Goal: Task Accomplishment & Management: Manage account settings

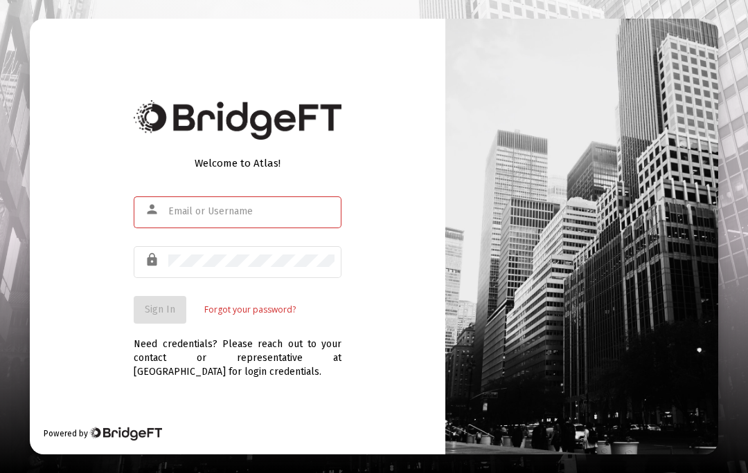
scroll to position [60, 0]
click at [191, 206] on input "text" at bounding box center [251, 211] width 166 height 11
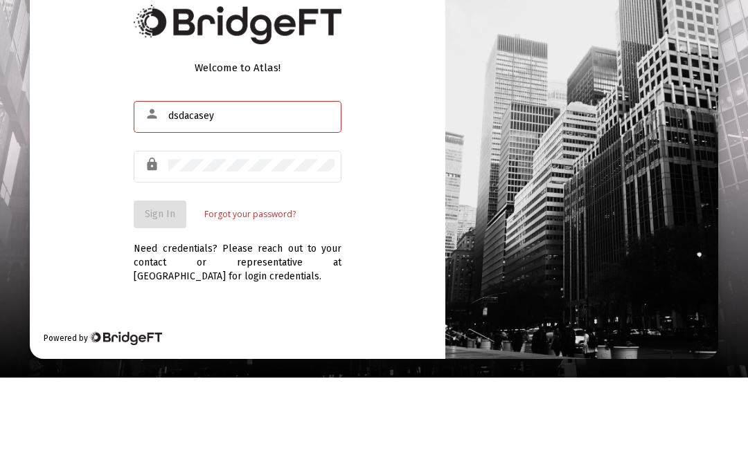
click at [176, 244] on div at bounding box center [251, 261] width 166 height 35
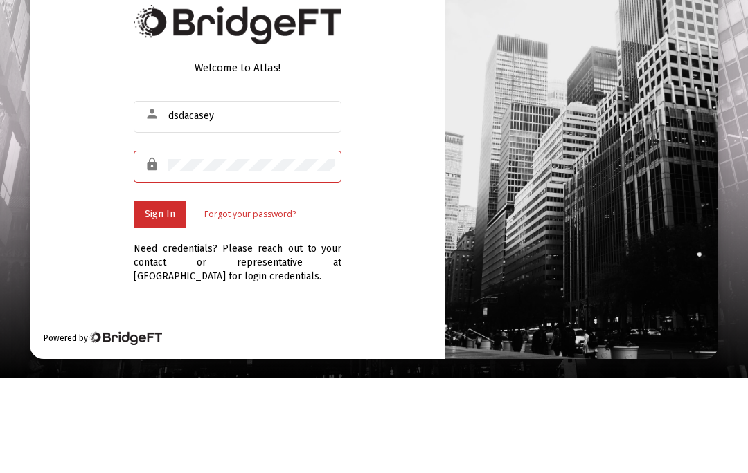
click at [164, 296] on button "Sign In" at bounding box center [160, 310] width 53 height 28
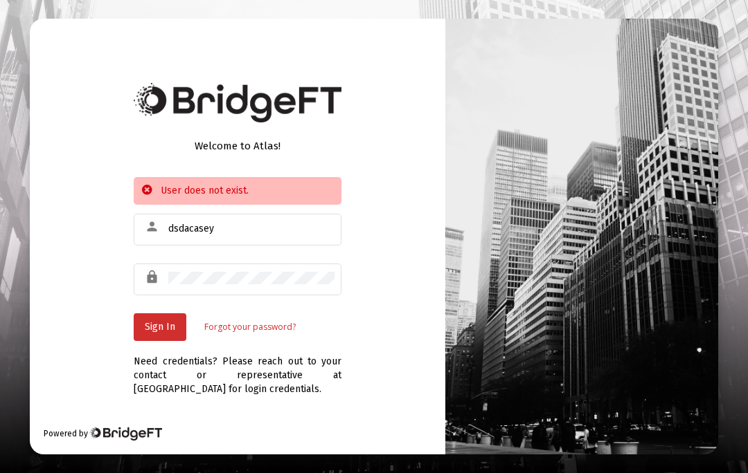
click at [218, 224] on input "dsdacasey" at bounding box center [251, 229] width 166 height 11
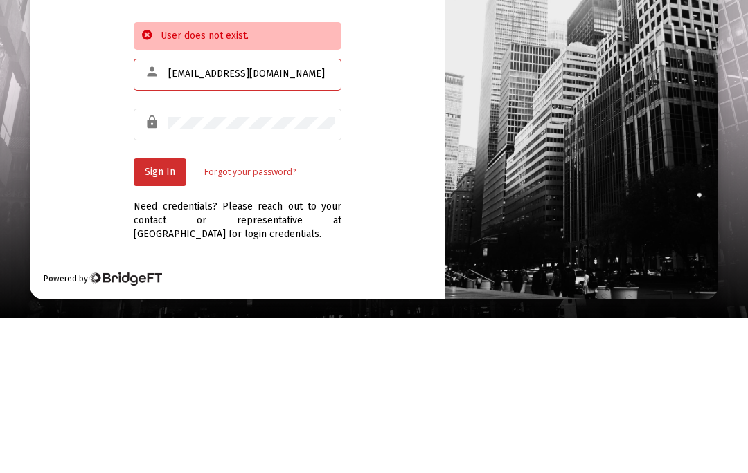
type input "[EMAIL_ADDRESS][DOMAIN_NAME]"
click at [160, 314] on button "Sign In" at bounding box center [160, 328] width 53 height 28
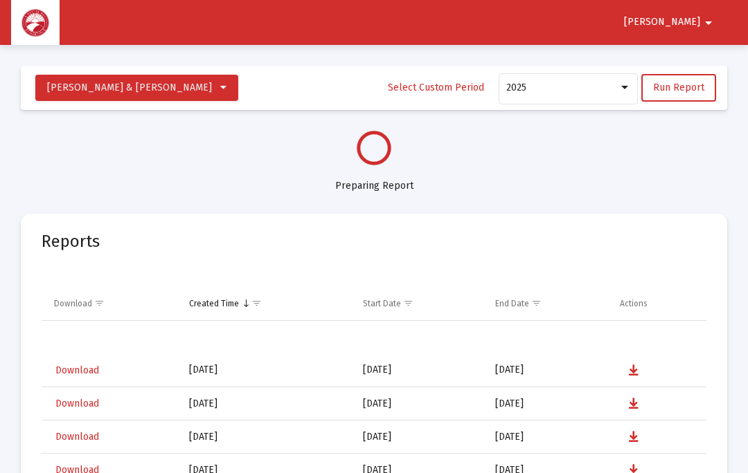
select select "View all"
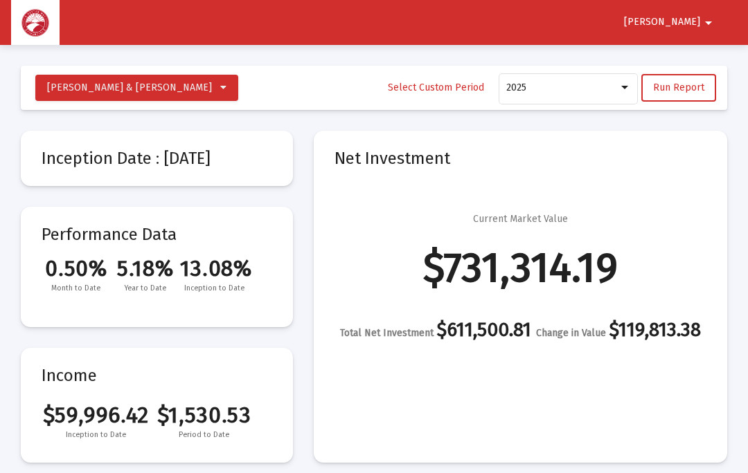
click at [707, 20] on mat-icon "arrow_drop_down" at bounding box center [708, 23] width 17 height 28
click at [703, 53] on button "Logout" at bounding box center [698, 58] width 78 height 33
